Goal: Information Seeking & Learning: Learn about a topic

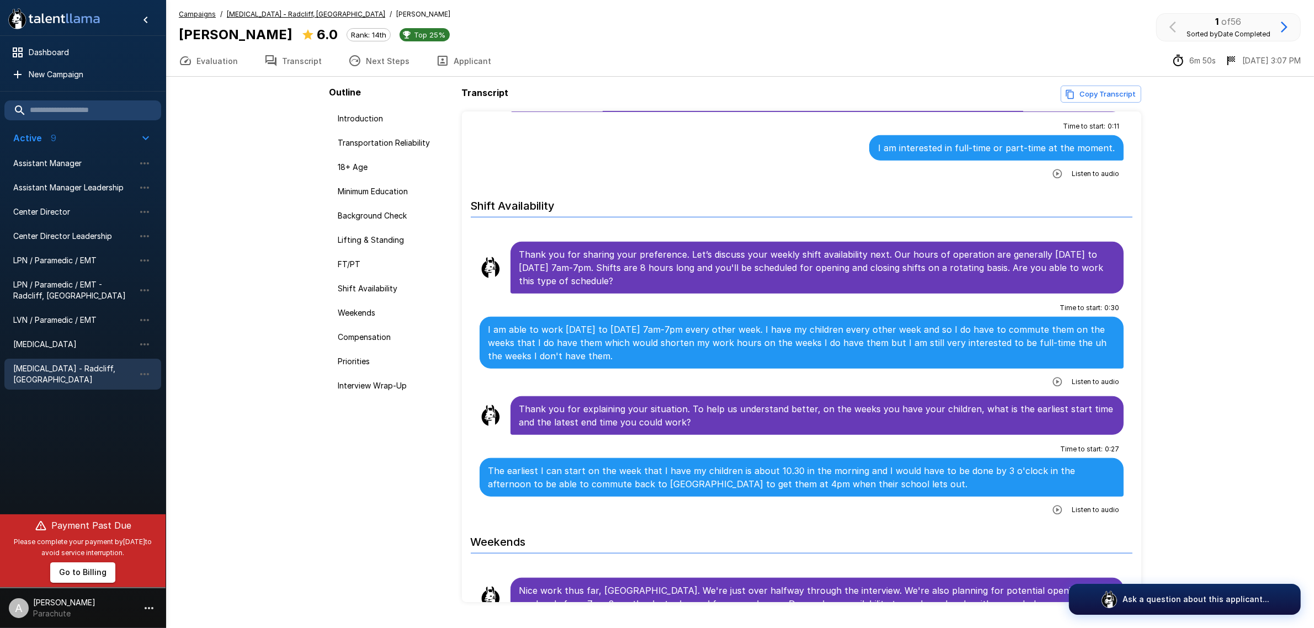
scroll to position [1104, 0]
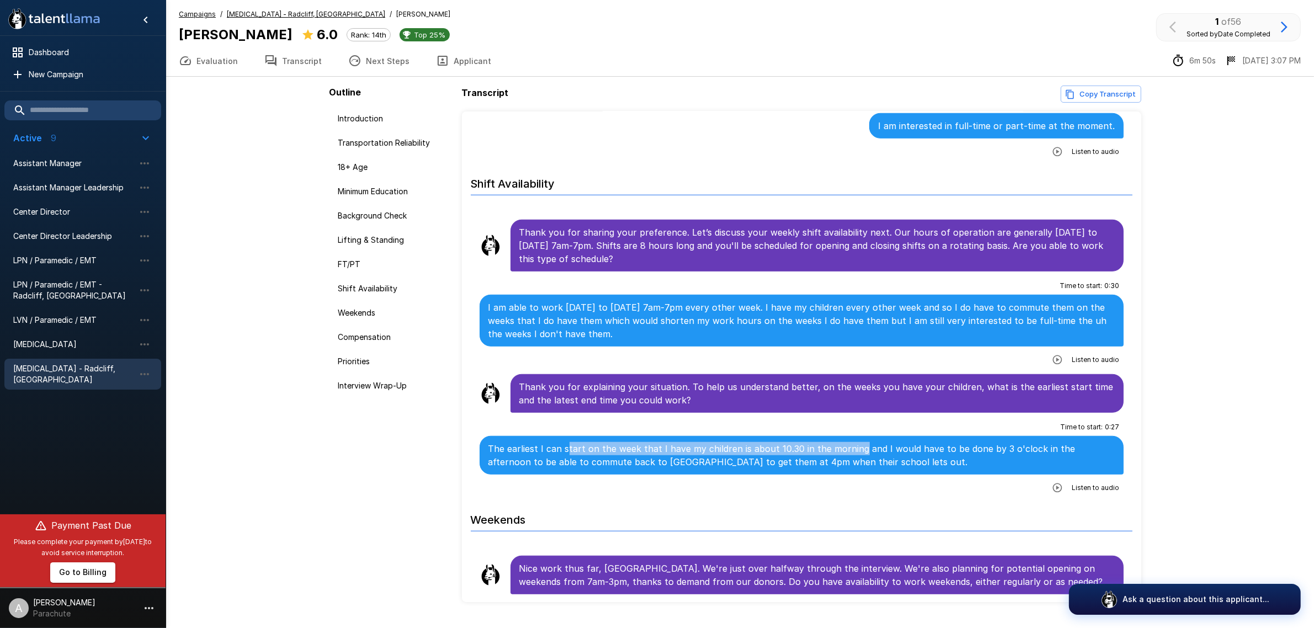
drag, startPoint x: 566, startPoint y: 454, endPoint x: 853, endPoint y: 454, distance: 286.9
click at [853, 454] on p "The earliest I can start on the week that I have my children is about 10.30 in …" at bounding box center [801, 455] width 627 height 26
click at [919, 455] on p "The earliest I can start on the week that I have my children is about 10.30 in …" at bounding box center [801, 455] width 627 height 26
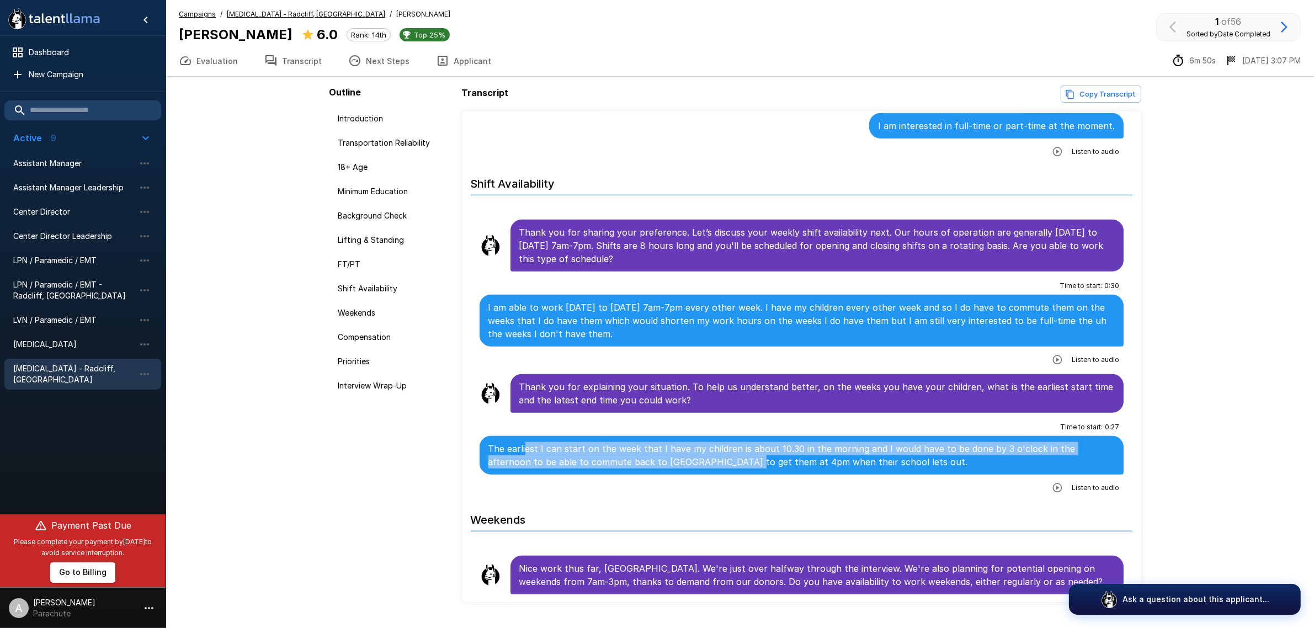
drag, startPoint x: 526, startPoint y: 454, endPoint x: 684, endPoint y: 465, distance: 158.7
click at [684, 465] on p "The earliest I can start on the week that I have my children is about 10.30 in …" at bounding box center [801, 455] width 627 height 26
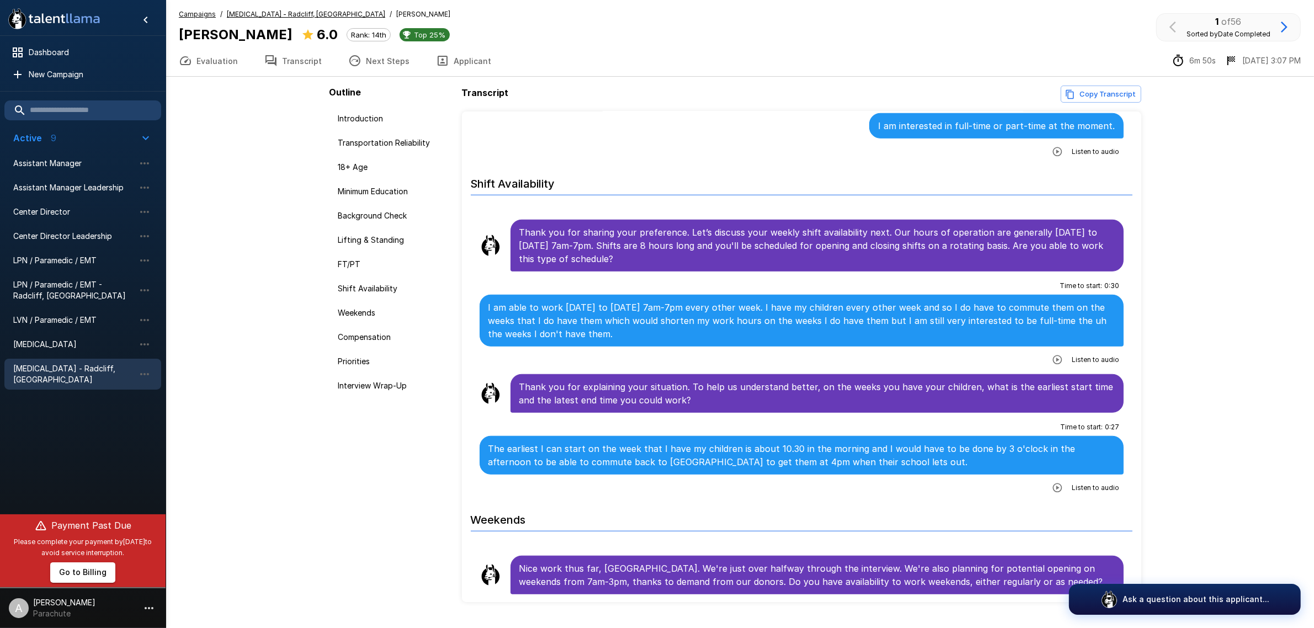
click at [771, 463] on p "The earliest I can start on the week that I have my children is about 10.30 in …" at bounding box center [801, 455] width 627 height 26
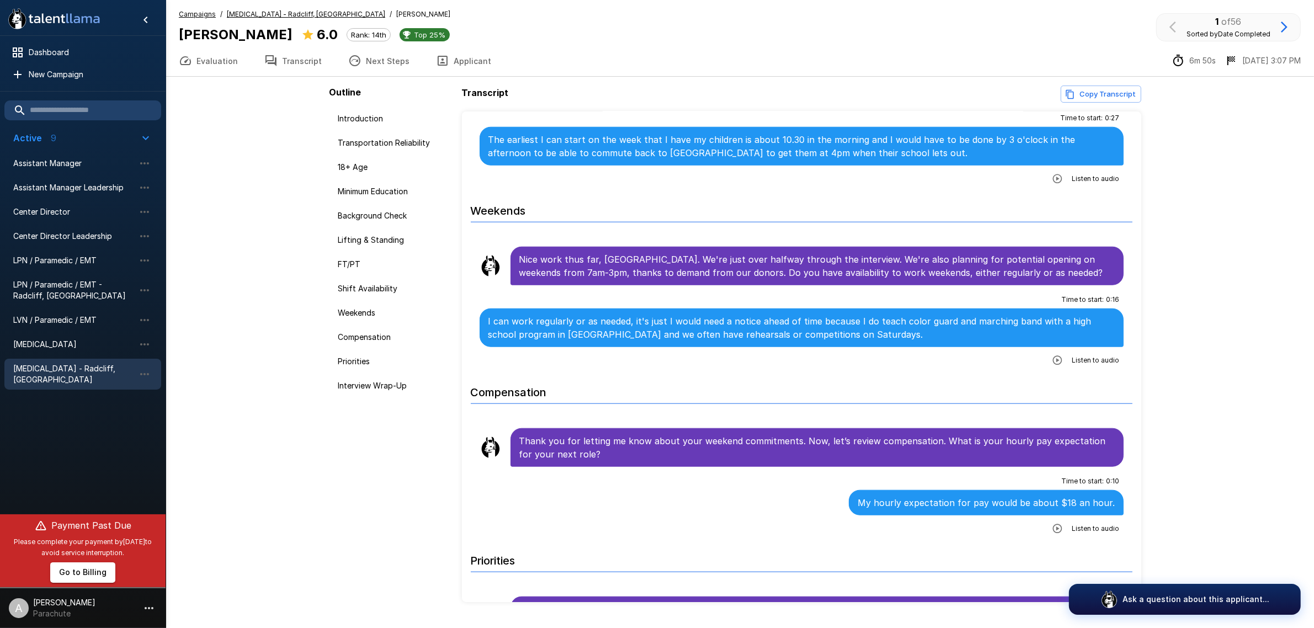
scroll to position [1448, 0]
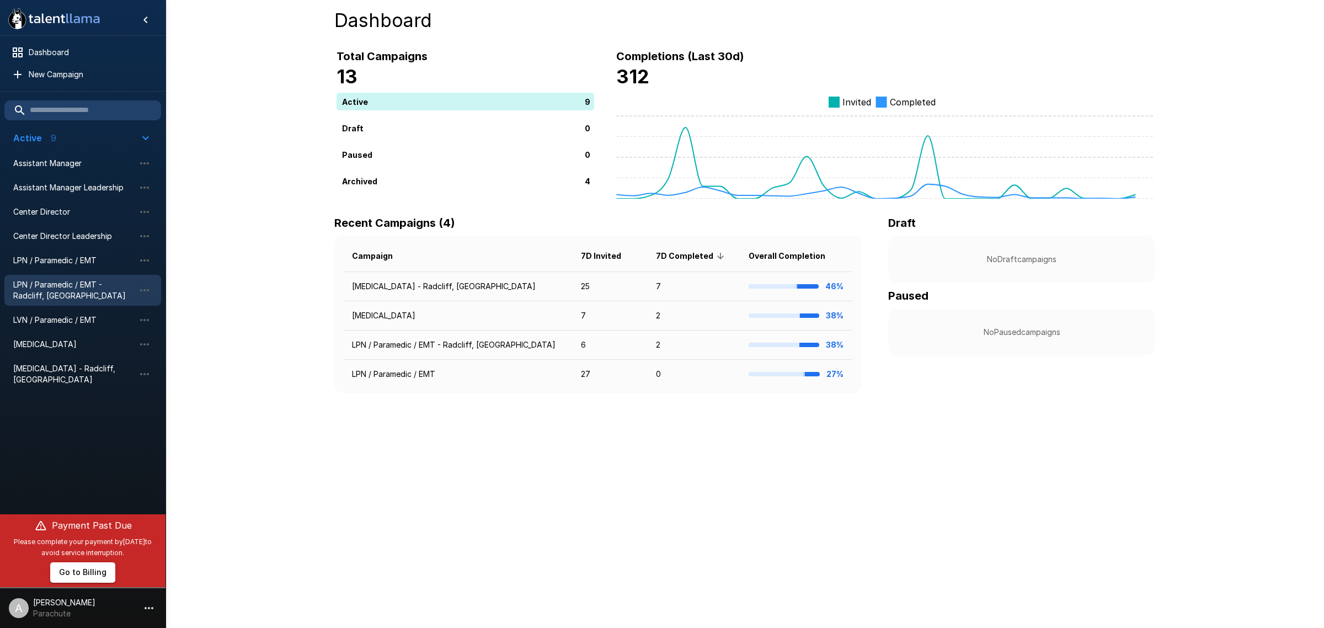
click at [71, 294] on span "LPN / Paramedic / EMT - Radcliff, [GEOGRAPHIC_DATA]" at bounding box center [73, 290] width 121 height 22
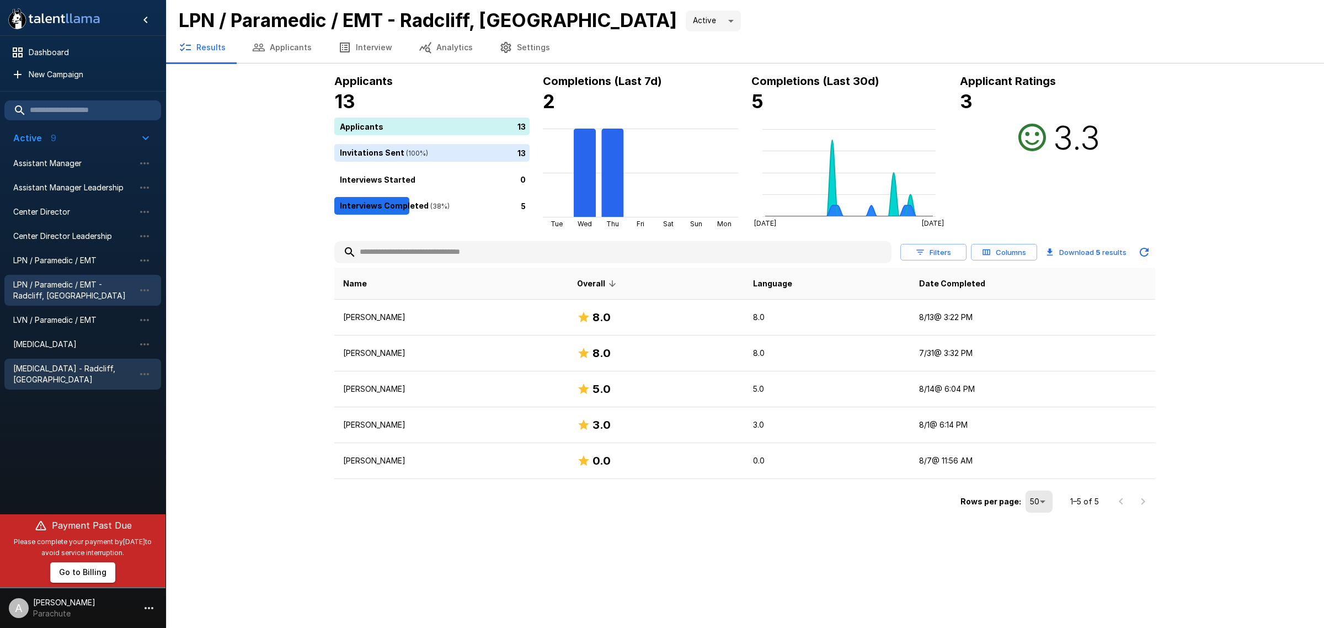
click at [25, 371] on span "[MEDICAL_DATA] - Radcliff, [GEOGRAPHIC_DATA]" at bounding box center [73, 374] width 121 height 22
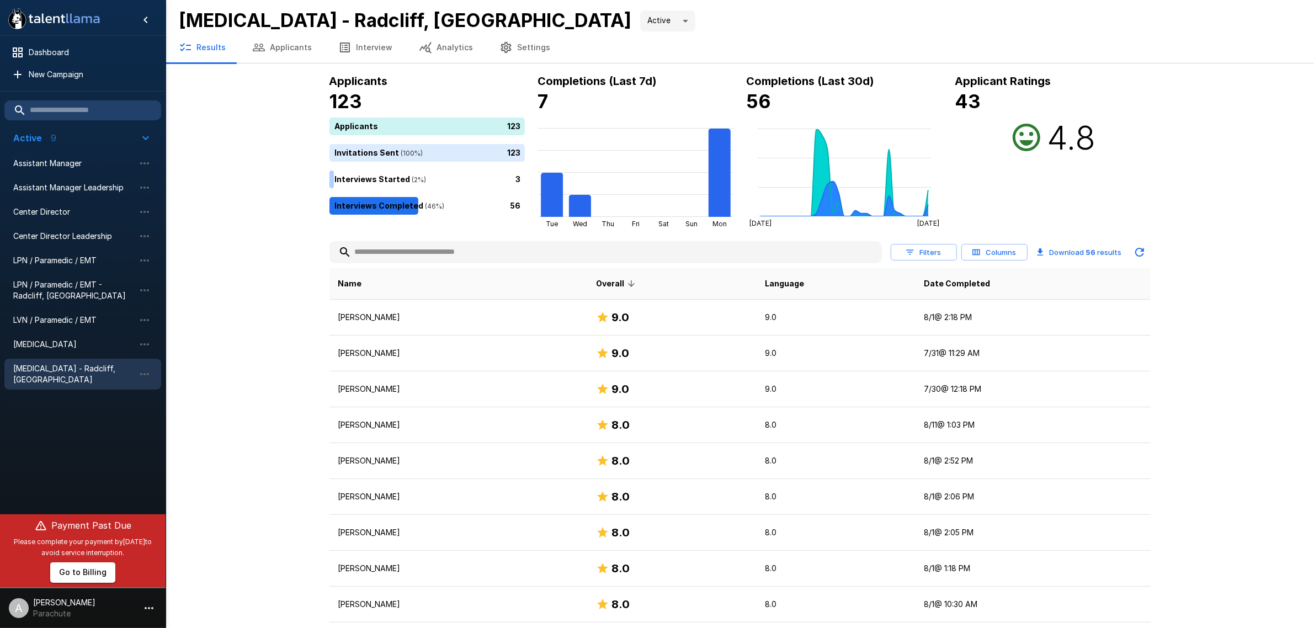
click at [975, 272] on th "Date Completed" at bounding box center [1032, 284] width 235 height 32
click at [977, 278] on span "Date Completed" at bounding box center [957, 283] width 66 height 13
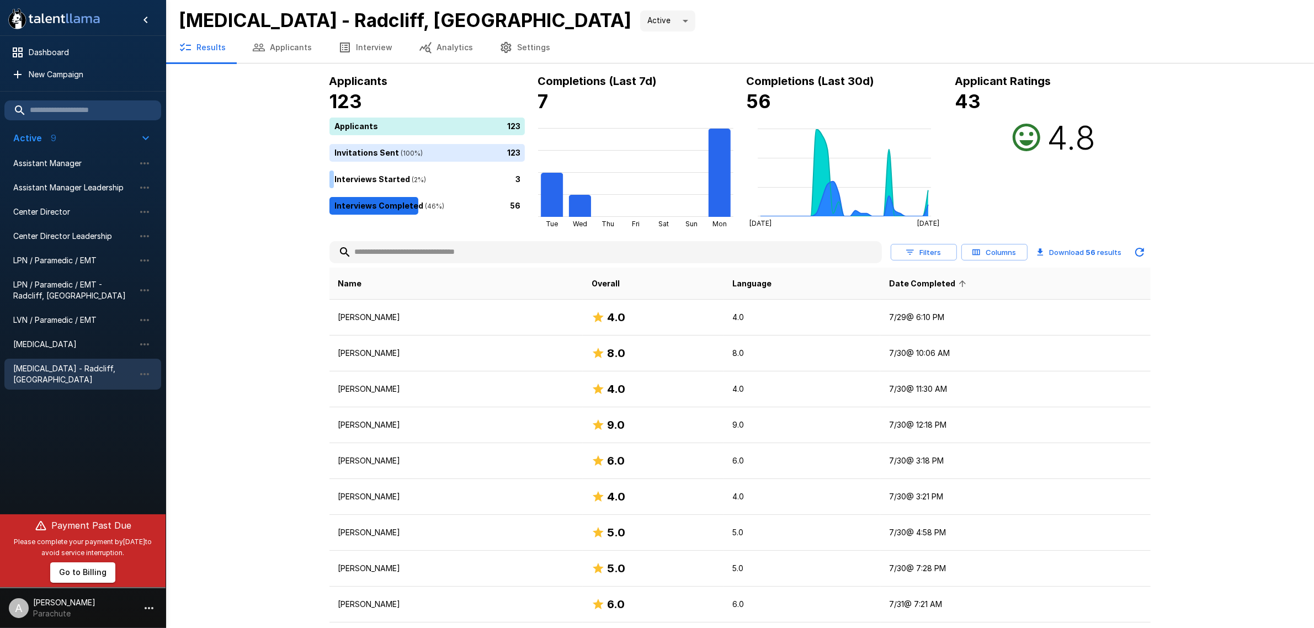
click at [969, 278] on span "Date Completed" at bounding box center [929, 283] width 81 height 13
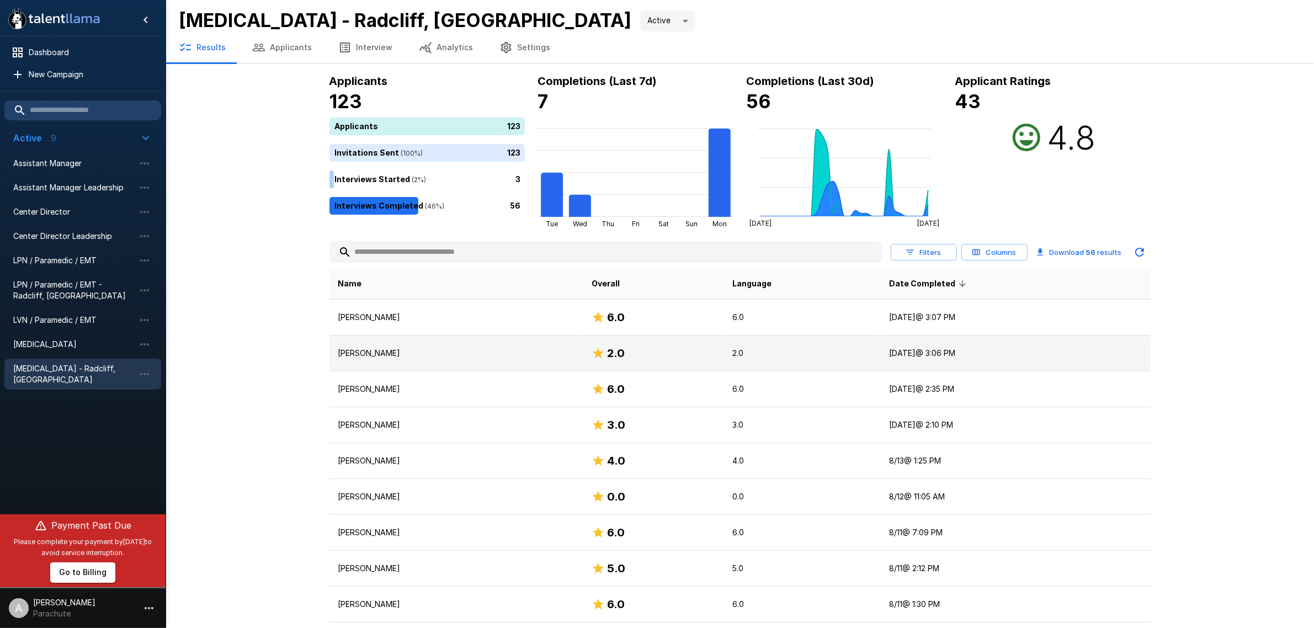
click at [484, 345] on td "[PERSON_NAME]" at bounding box center [455, 353] width 253 height 36
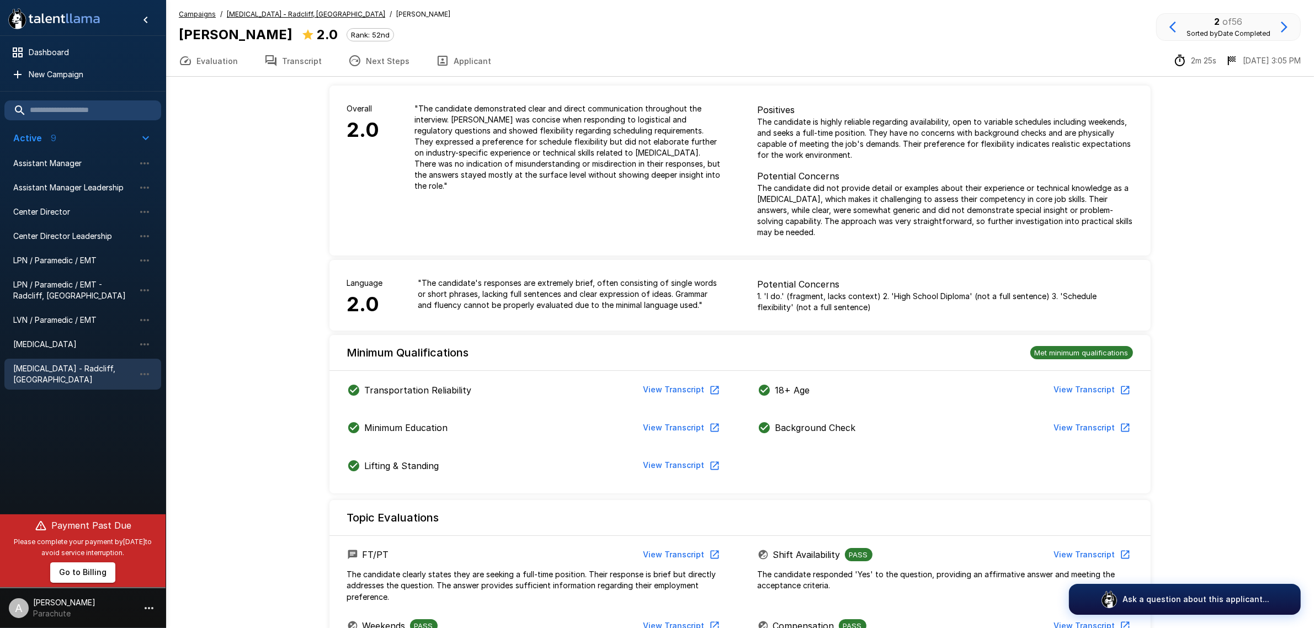
click at [291, 61] on button "Transcript" at bounding box center [293, 60] width 84 height 31
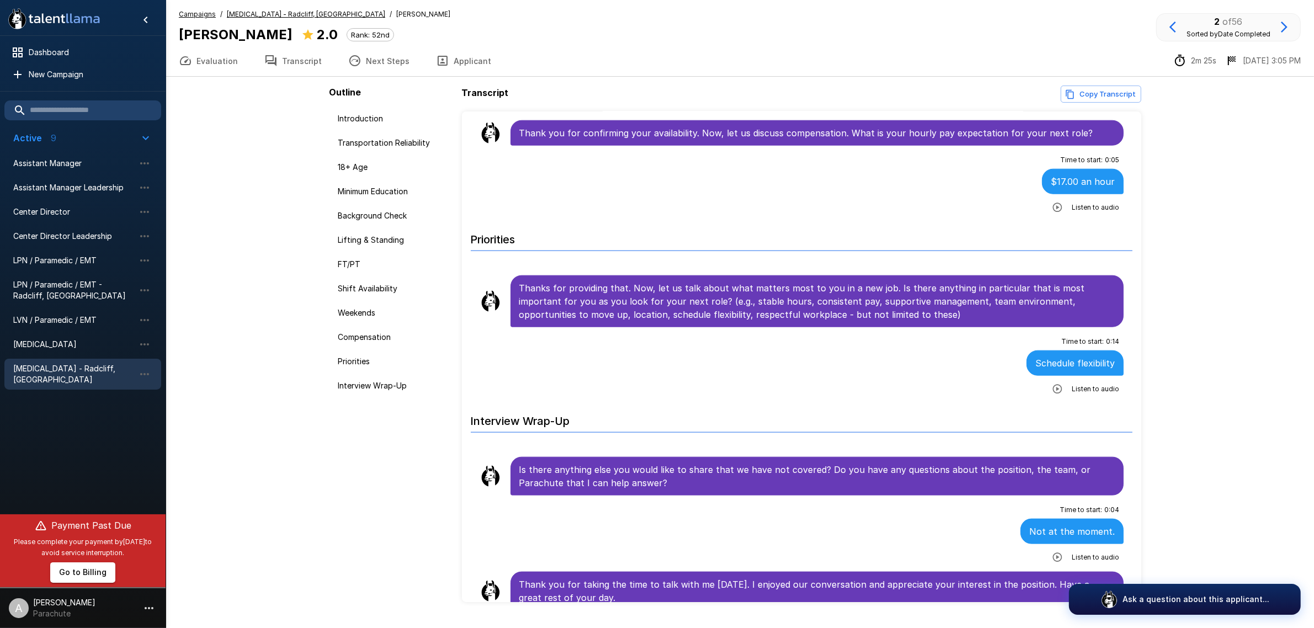
scroll to position [1618, 0]
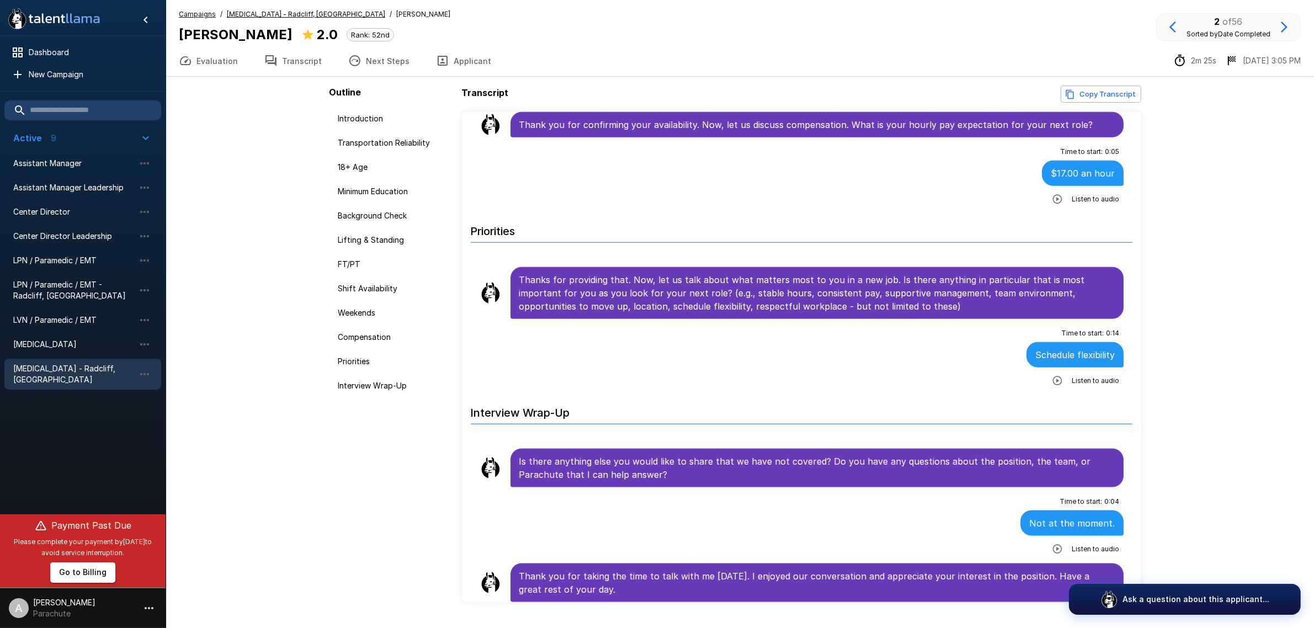
drag, startPoint x: 921, startPoint y: 201, endPoint x: 920, endPoint y: 255, distance: 53.5
click at [920, 200] on li "Time to start : 0 : 05 $17.00 an hour Listen to audio" at bounding box center [802, 176] width 662 height 72
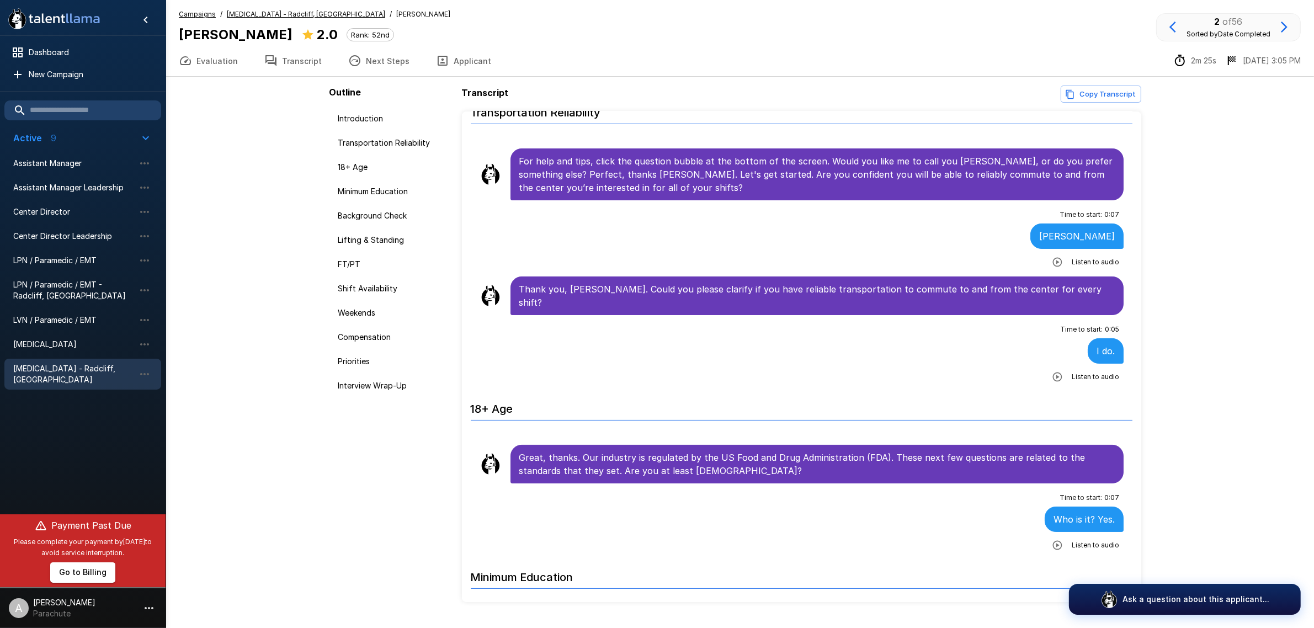
scroll to position [0, 0]
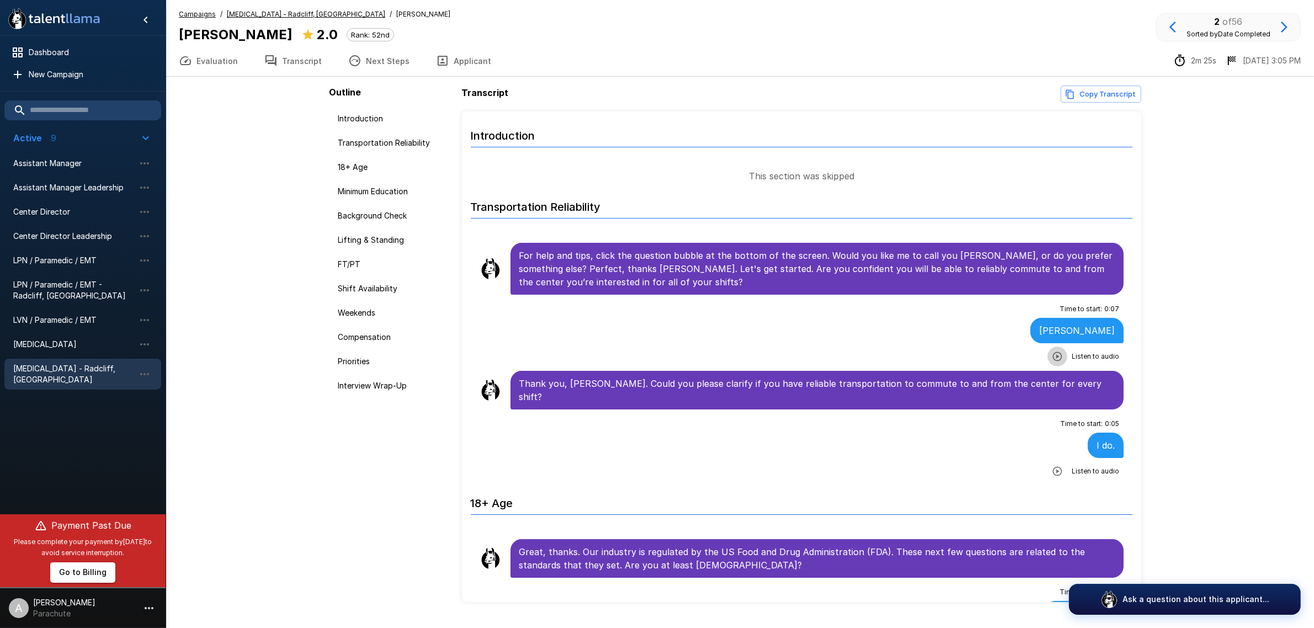
click at [1049, 351] on button "button" at bounding box center [1057, 357] width 20 height 20
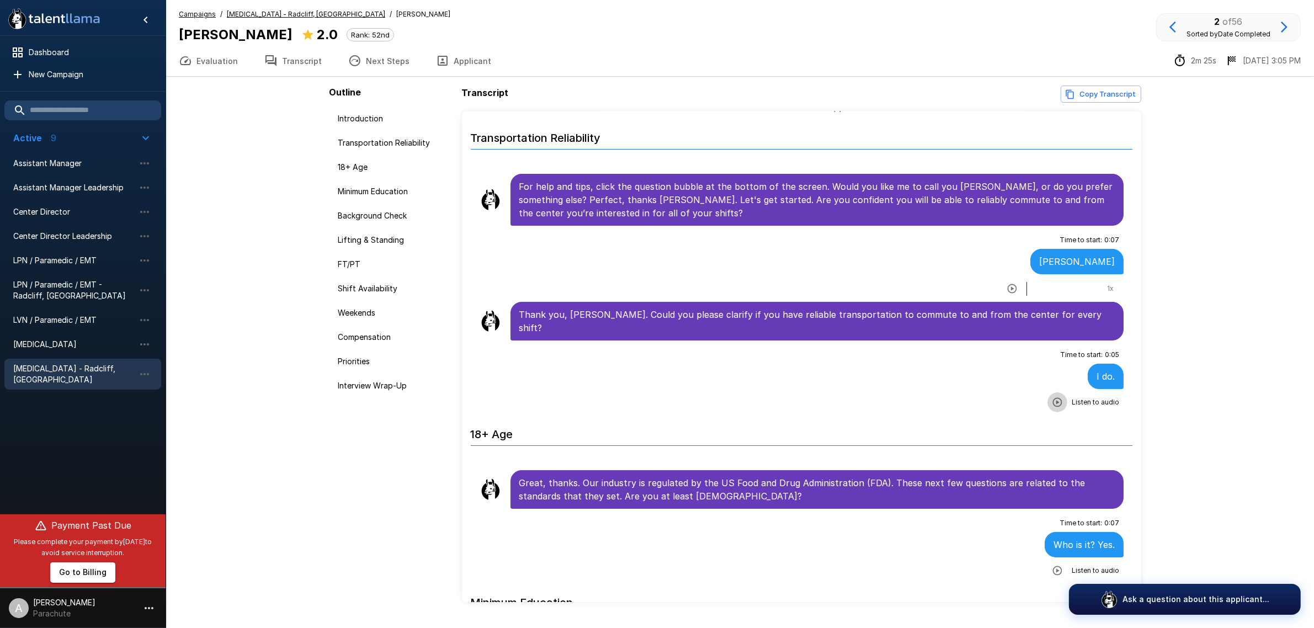
click at [1047, 392] on button "button" at bounding box center [1057, 402] width 20 height 20
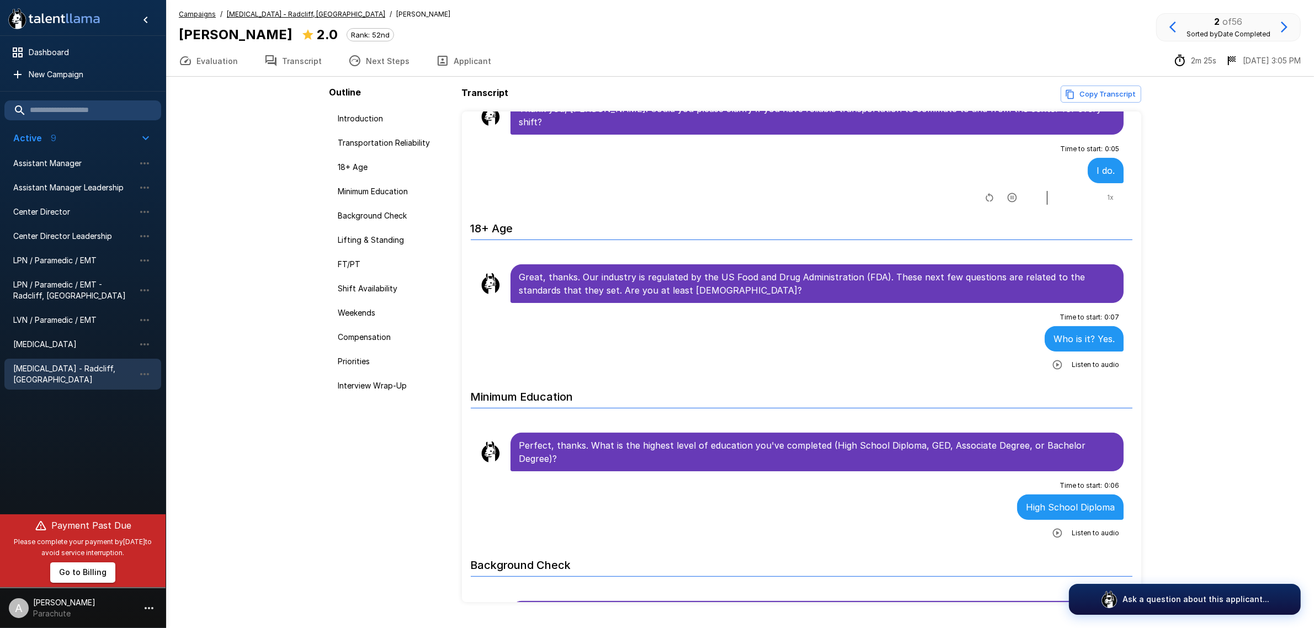
scroll to position [276, 0]
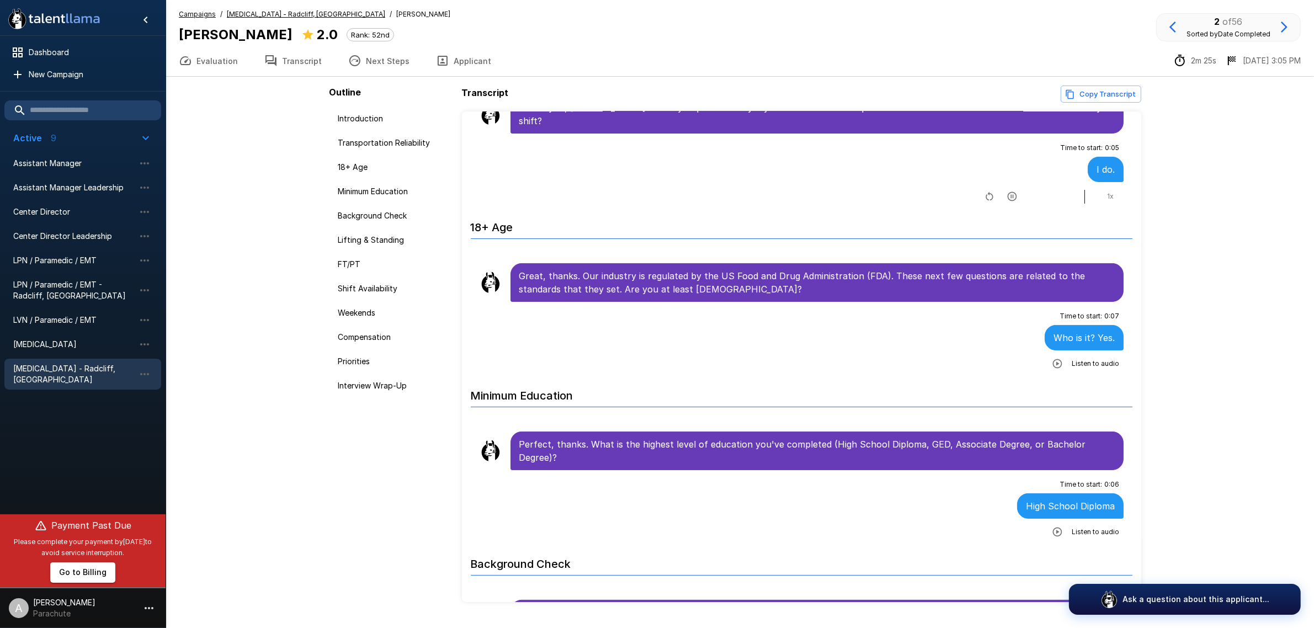
click at [1053, 359] on icon "button" at bounding box center [1057, 363] width 9 height 9
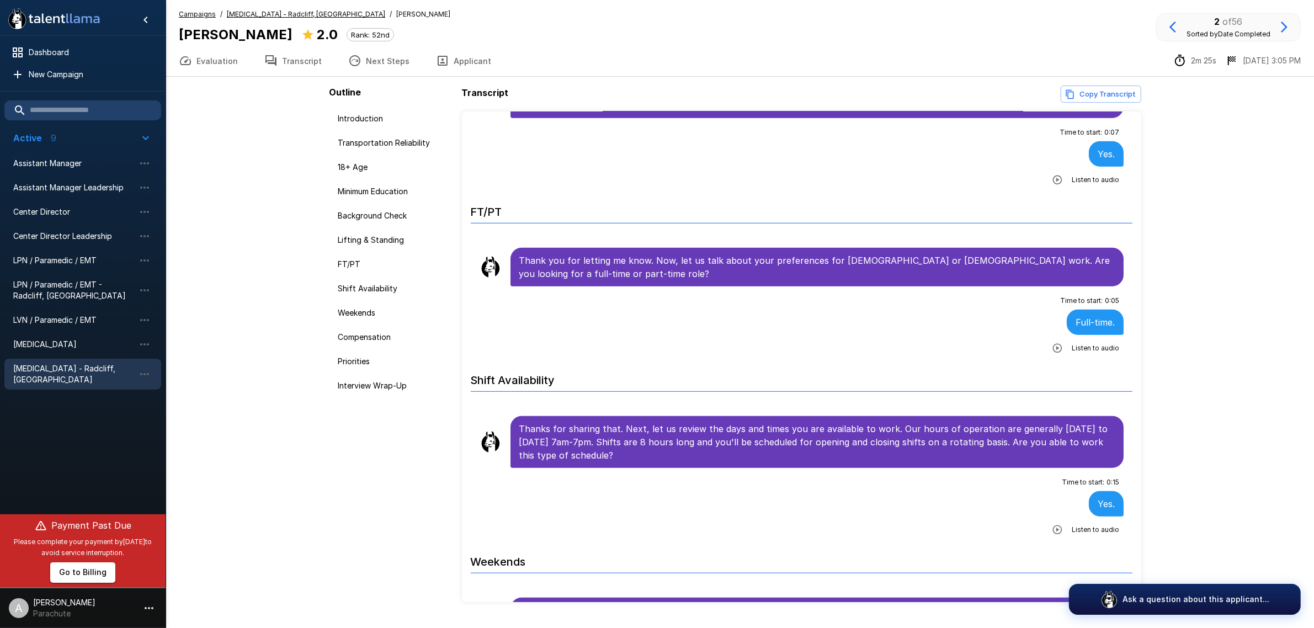
scroll to position [966, 0]
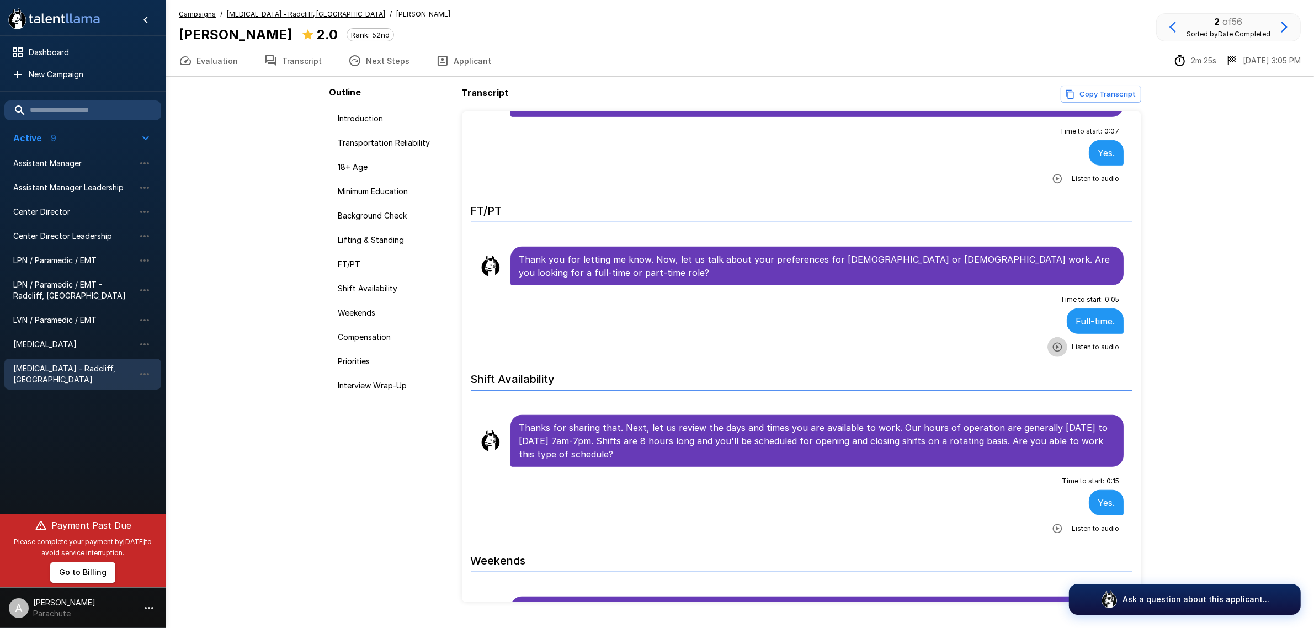
click at [1050, 337] on button "button" at bounding box center [1057, 347] width 20 height 20
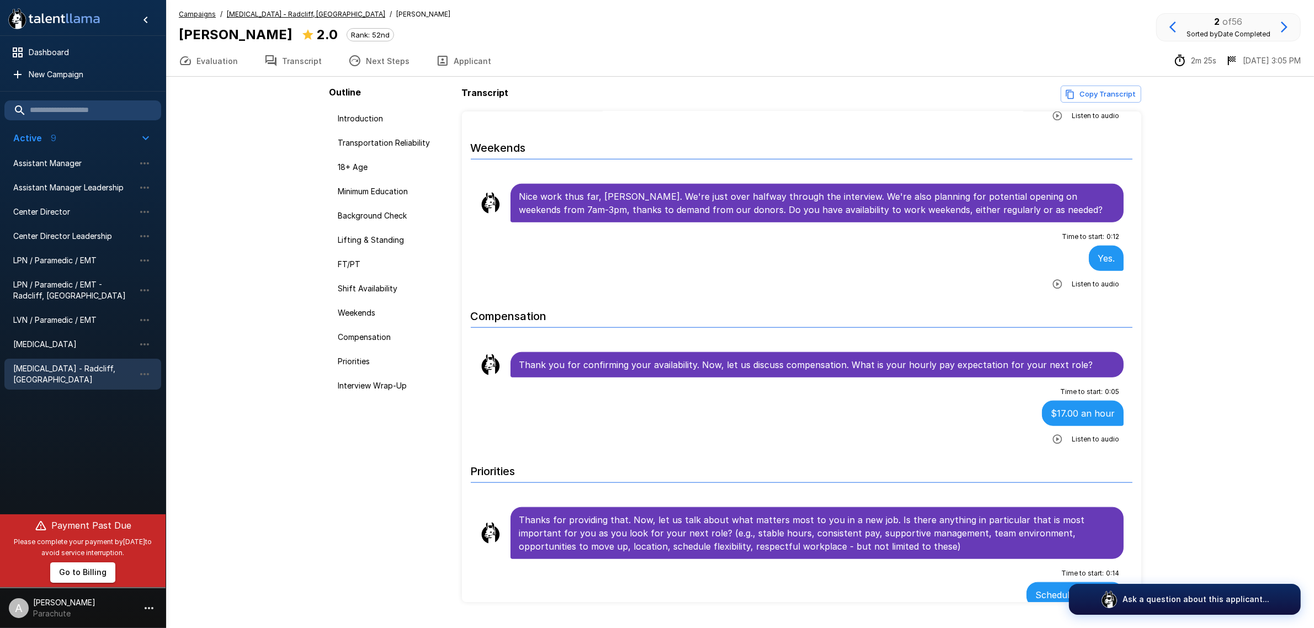
scroll to position [1379, 0]
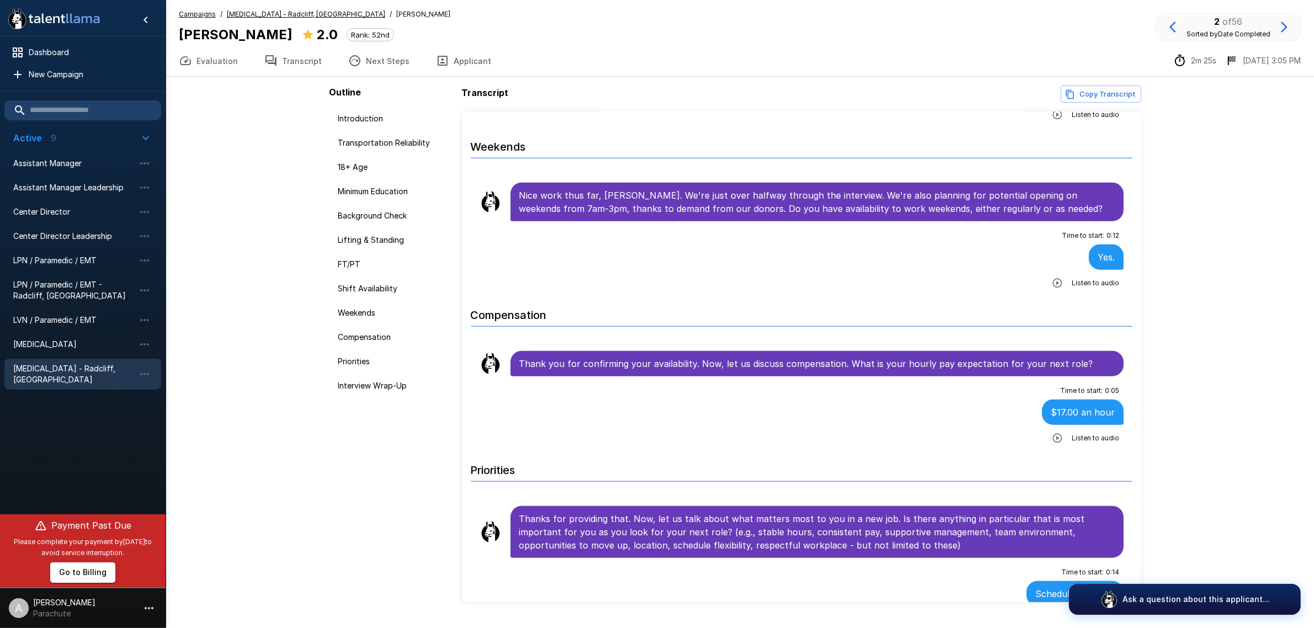
click at [1052, 433] on icon "button" at bounding box center [1057, 438] width 11 height 11
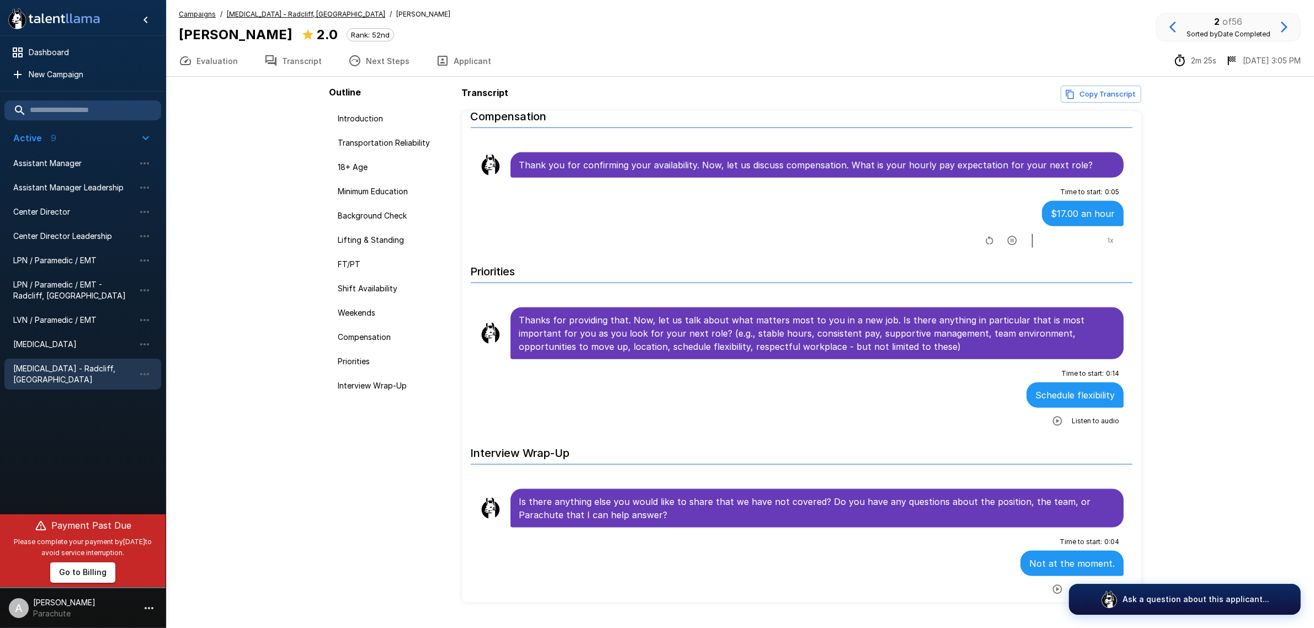
scroll to position [1586, 0]
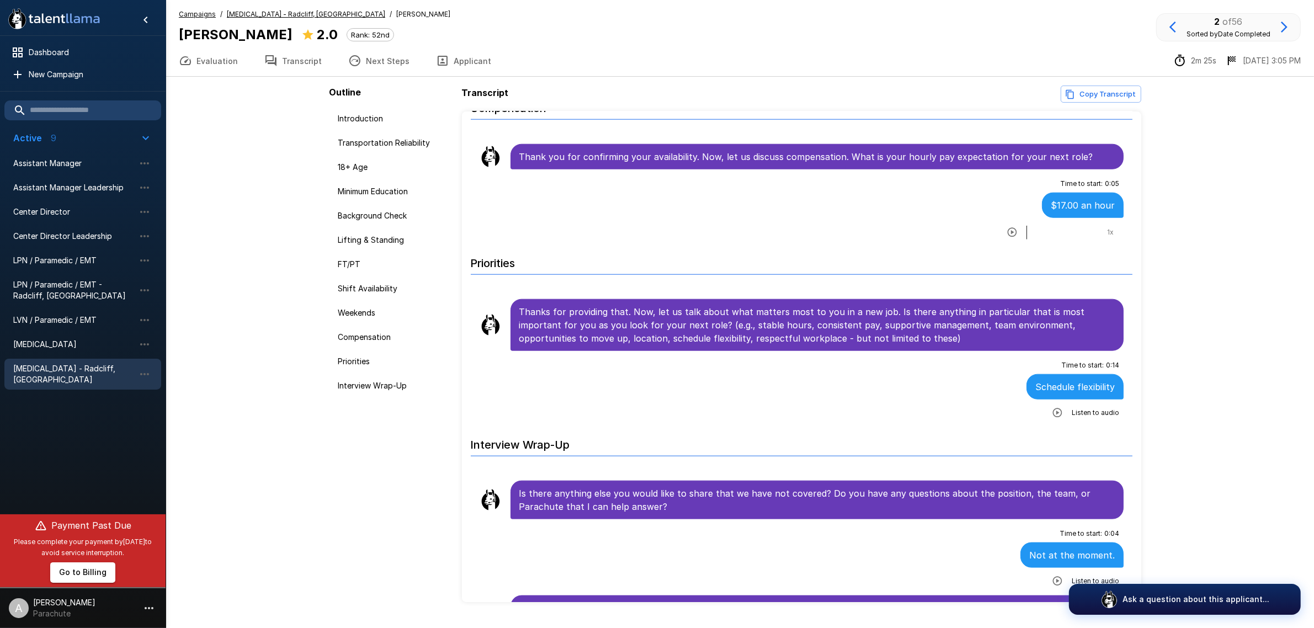
click at [1047, 403] on button "button" at bounding box center [1057, 413] width 20 height 20
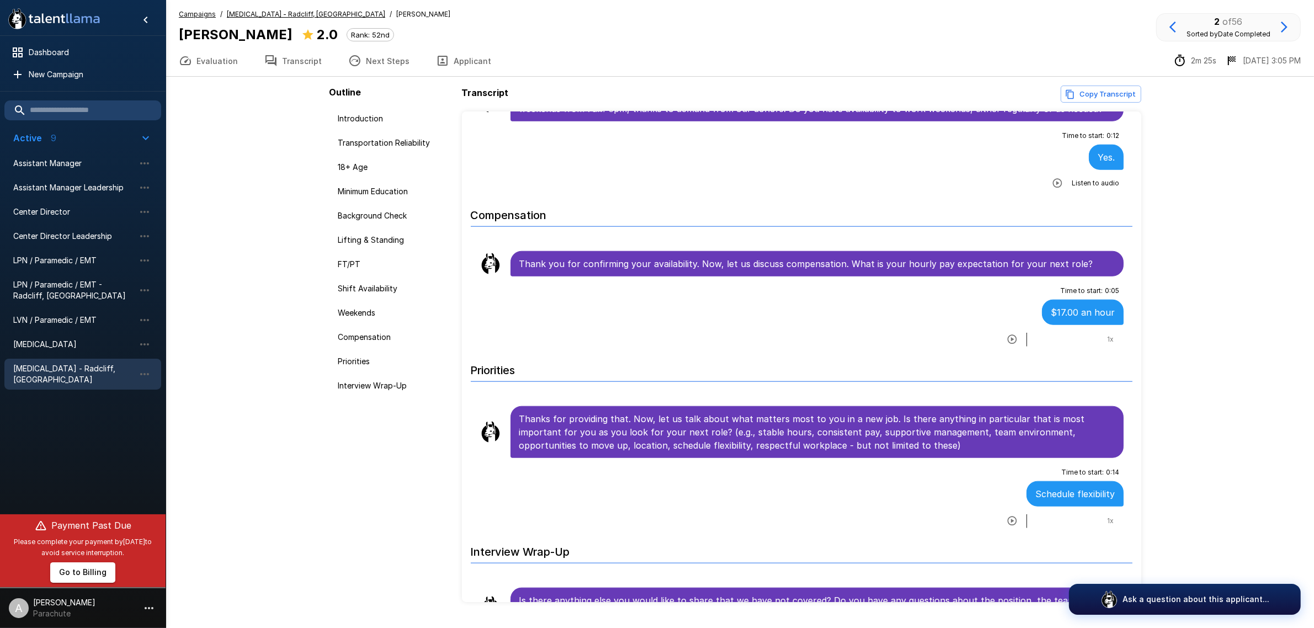
scroll to position [1480, 0]
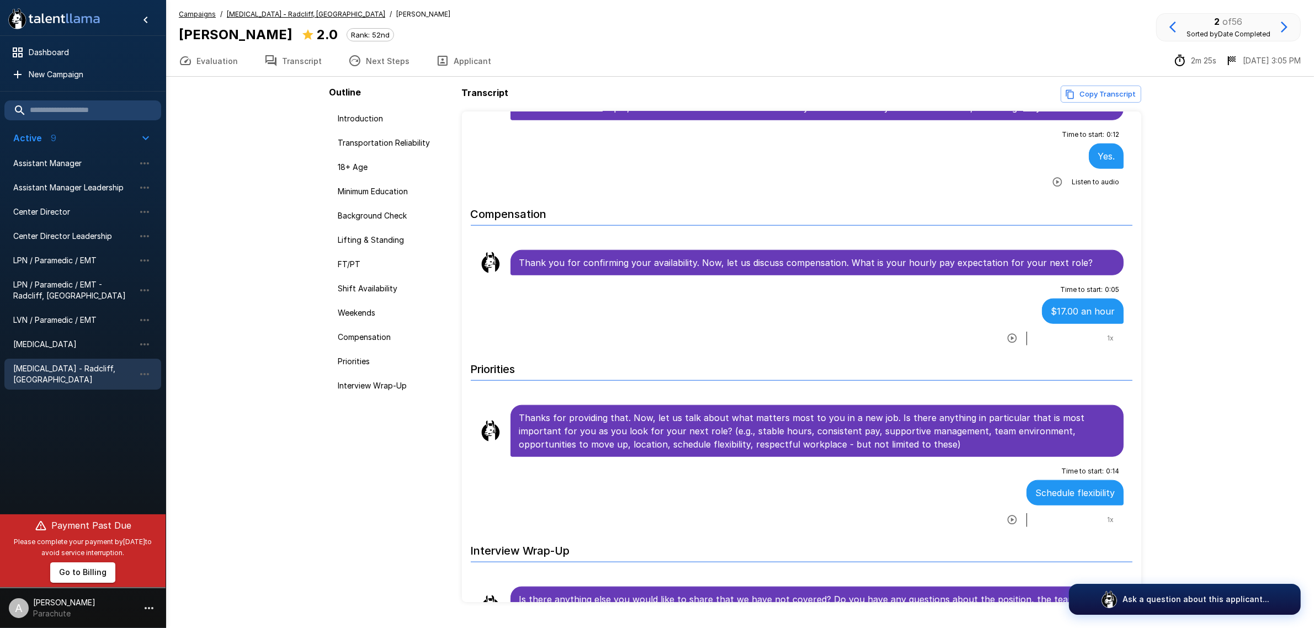
click at [465, 65] on button "Applicant" at bounding box center [464, 60] width 82 height 31
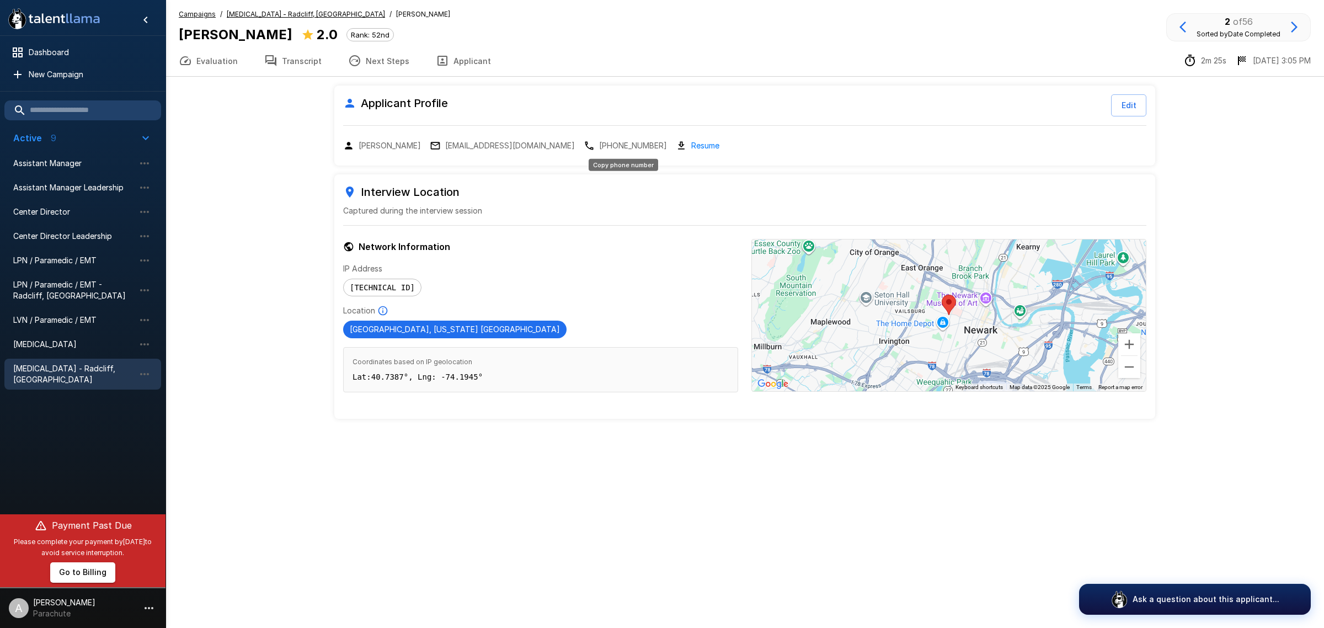
click at [633, 143] on p "[PHONE_NUMBER]" at bounding box center [633, 145] width 68 height 11
click at [56, 370] on span "[MEDICAL_DATA] - Radcliff, [GEOGRAPHIC_DATA]" at bounding box center [73, 374] width 121 height 22
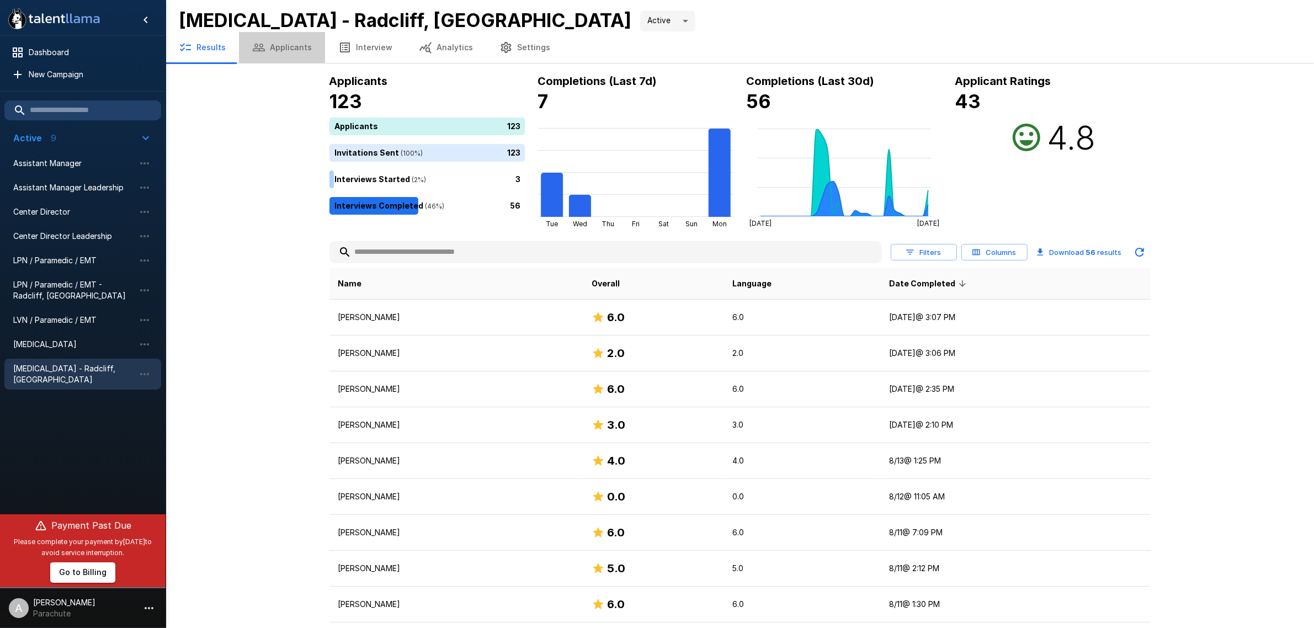
click at [287, 48] on button "Applicants" at bounding box center [282, 47] width 86 height 31
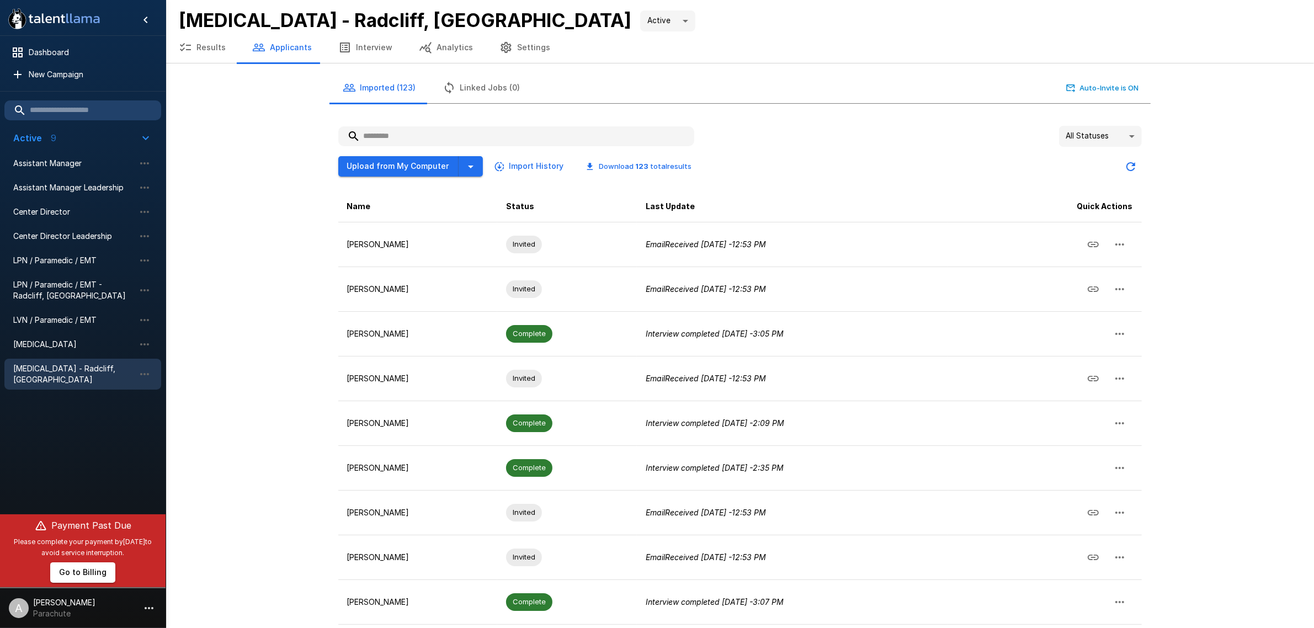
click at [442, 125] on div "All Statuses ** Upload from My Computer Import History Download 123 total resul…" at bounding box center [739, 416] width 821 height 598
click at [445, 129] on input "text" at bounding box center [516, 136] width 356 height 20
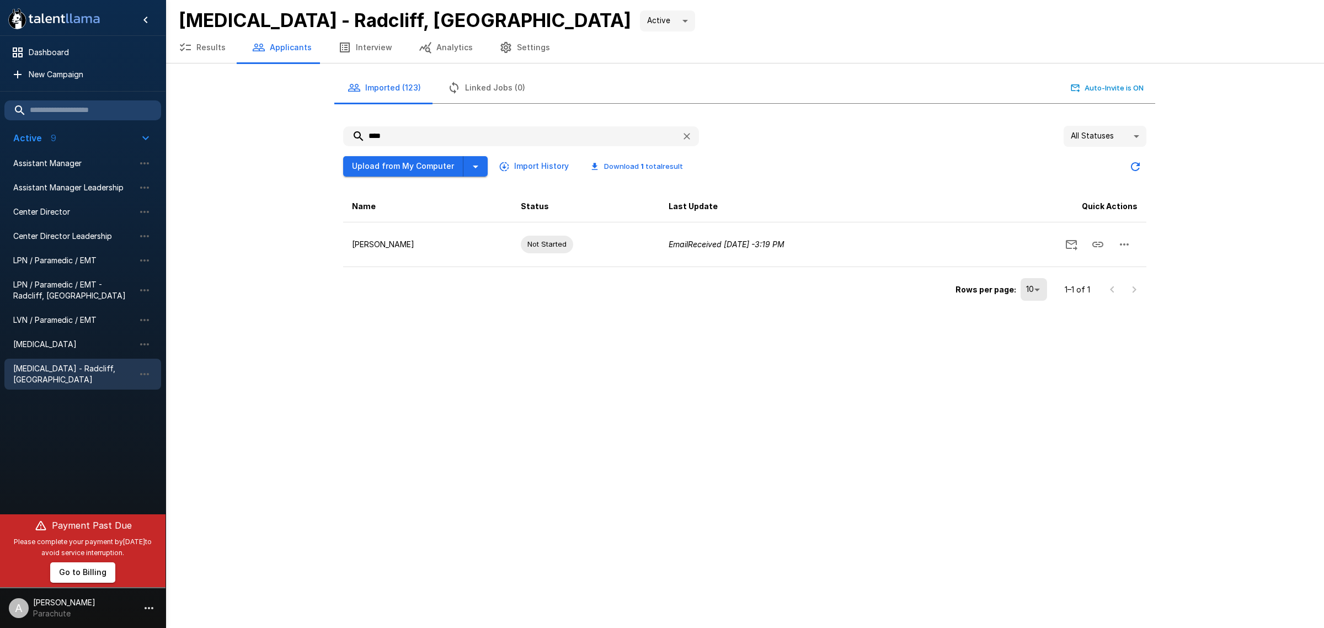
click at [417, 125] on div "**** All Statuses ** Upload from My Computer Import History Download 1 total re…" at bounding box center [744, 215] width 821 height 196
click at [418, 131] on input "****" at bounding box center [507, 136] width 329 height 20
click at [425, 136] on input "*******" at bounding box center [507, 136] width 329 height 20
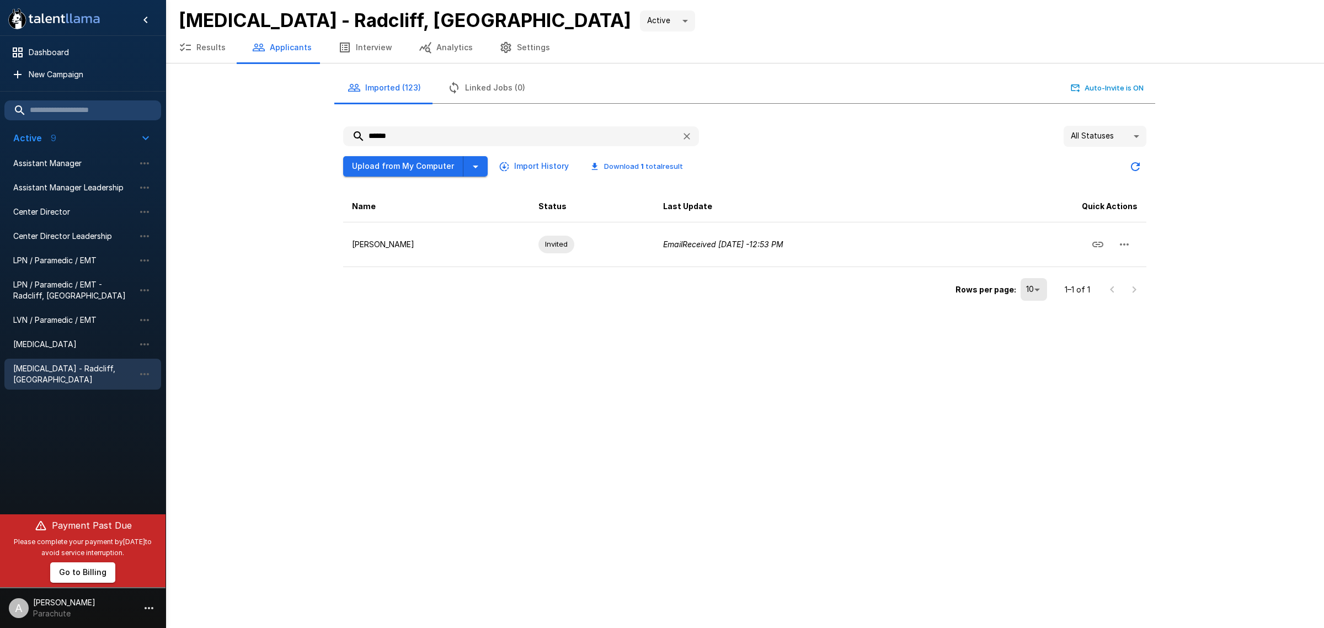
click at [483, 143] on input "******" at bounding box center [507, 136] width 329 height 20
type input "*******"
click at [211, 47] on button "Results" at bounding box center [202, 47] width 73 height 31
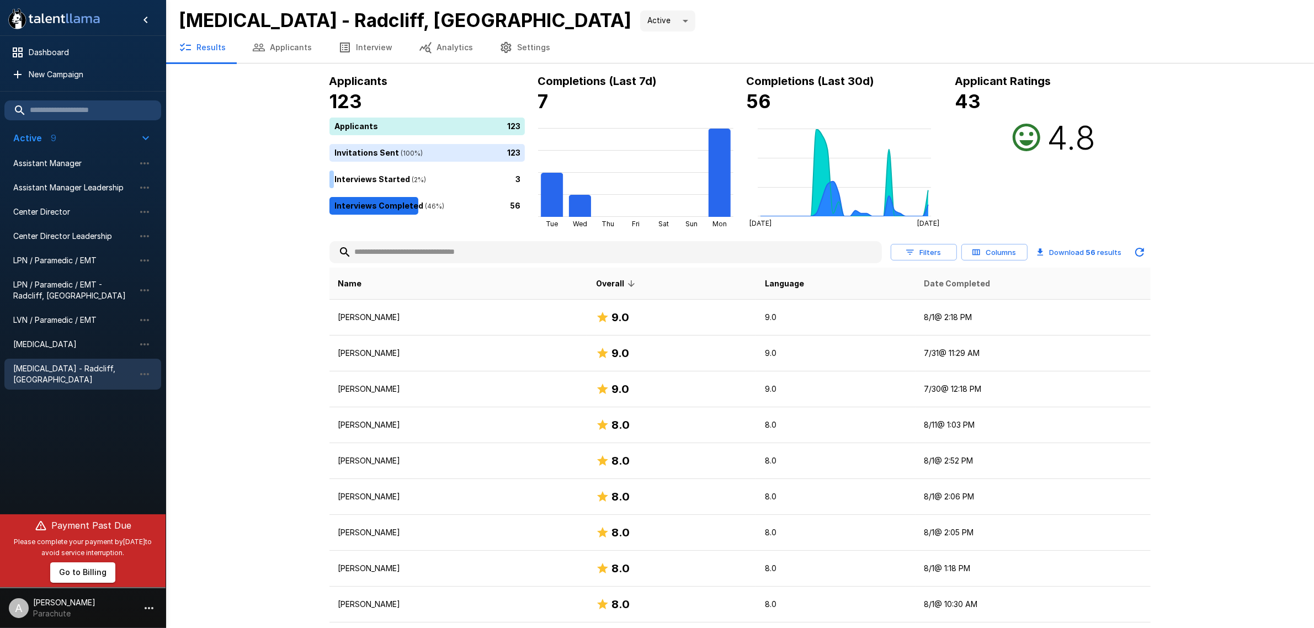
click at [961, 280] on span "Date Completed" at bounding box center [957, 283] width 66 height 13
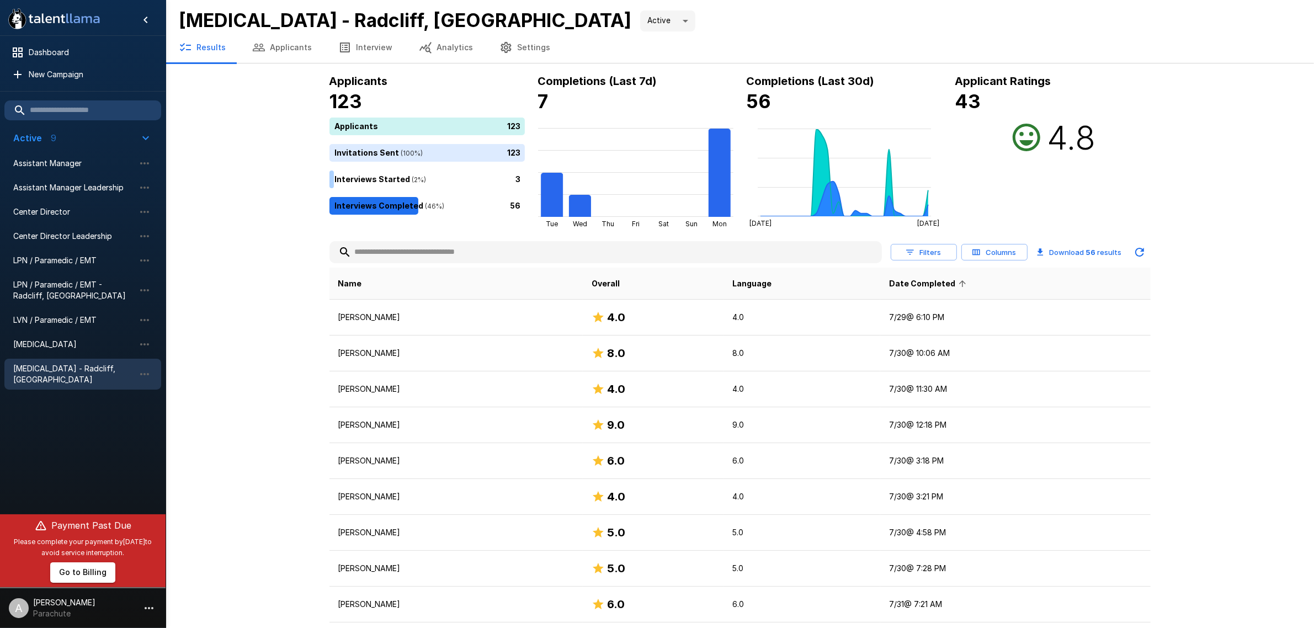
click at [961, 280] on span "Date Completed" at bounding box center [929, 283] width 81 height 13
